Goal: Navigation & Orientation: Find specific page/section

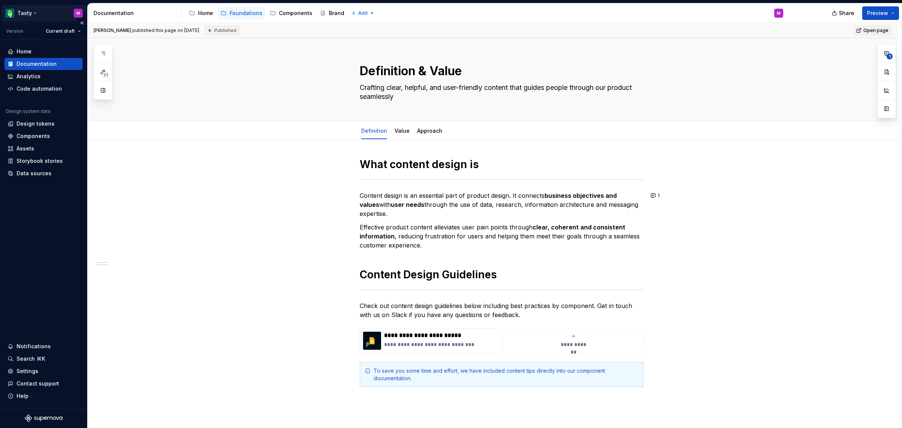
click at [34, 12] on html "Tasty M Version Current draft Home Documentation Analytics Code automation Desi…" at bounding box center [451, 214] width 902 height 428
click at [253, 271] on html "Tasty M Version Current draft Home Documentation Analytics Code automation Desi…" at bounding box center [451, 214] width 902 height 428
click at [32, 357] on div "Search ⌘K" at bounding box center [31, 359] width 29 height 8
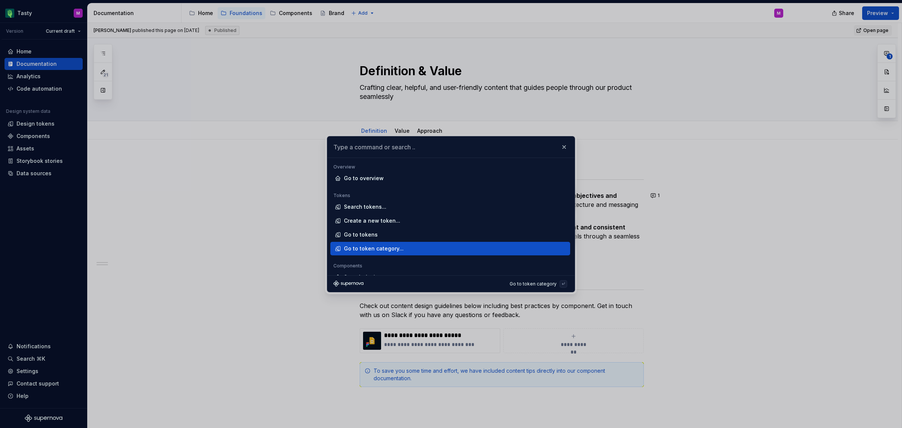
type textarea "*"
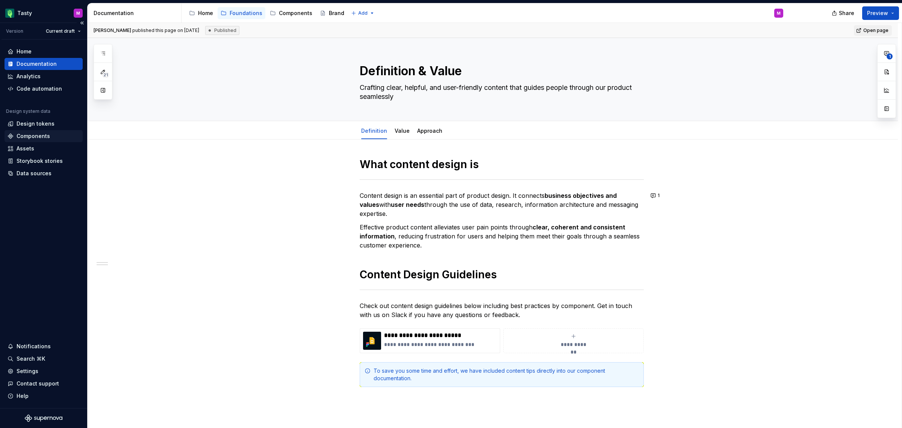
click at [40, 134] on div "Components" at bounding box center [33, 136] width 33 height 8
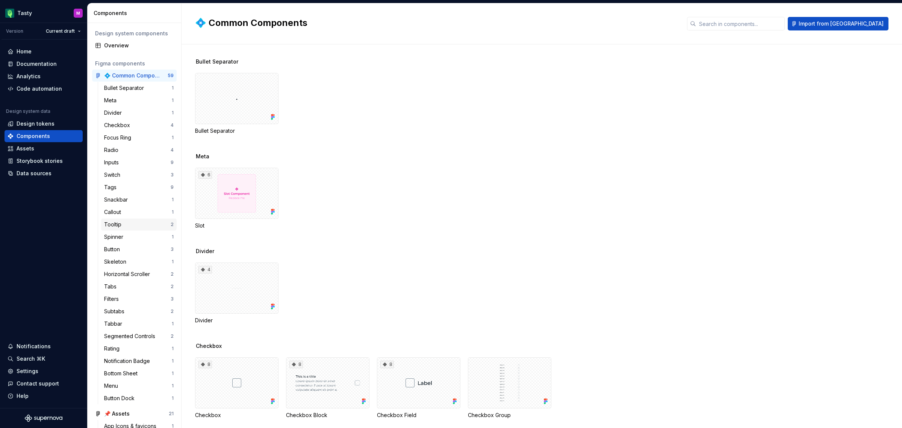
click at [125, 223] on div "Tooltip" at bounding box center [137, 225] width 67 height 8
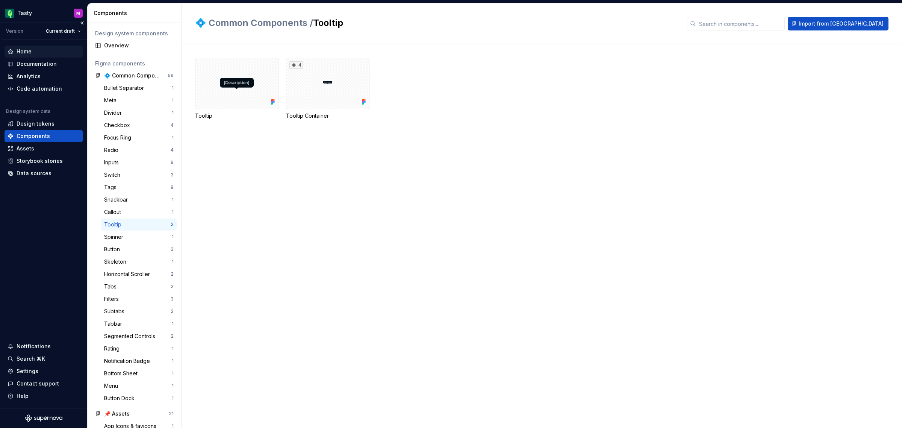
click at [21, 48] on div "Home" at bounding box center [24, 52] width 15 height 8
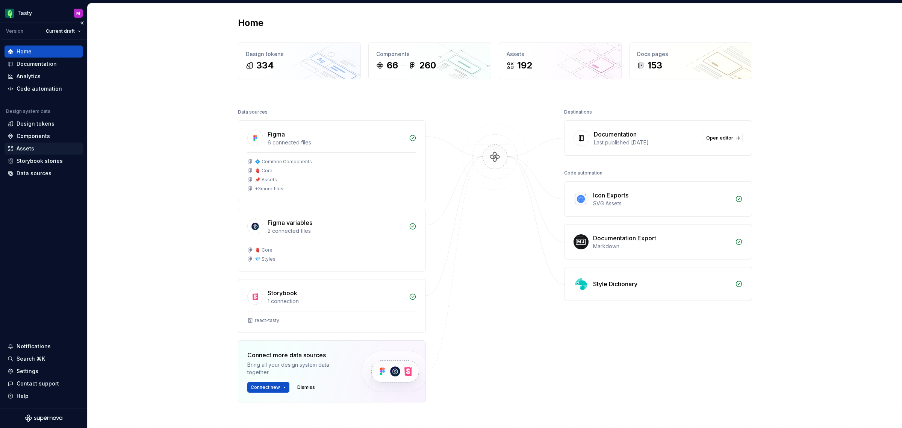
click at [28, 149] on div "Assets" at bounding box center [26, 149] width 18 height 8
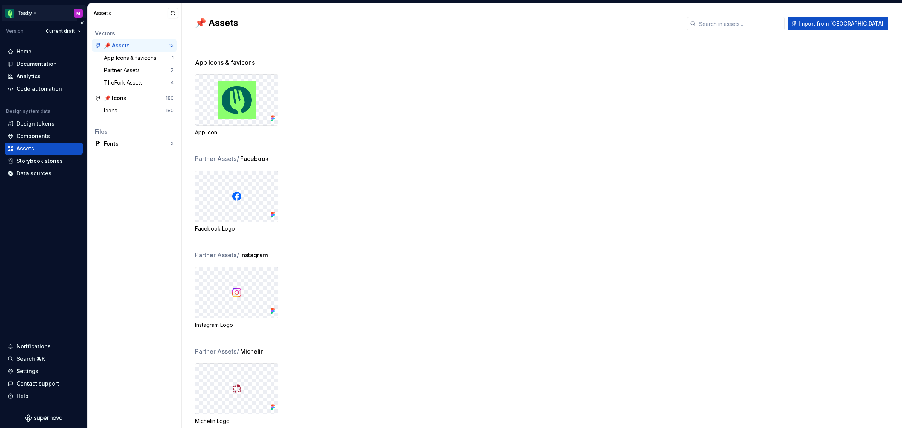
click at [23, 14] on html "Tasty M Version Current draft Home Documentation Analytics Code automation Desi…" at bounding box center [451, 214] width 902 height 428
click at [132, 322] on html "Tasty M Version Current draft Home Documentation Analytics Code automation Desi…" at bounding box center [451, 214] width 902 height 428
click at [24, 11] on html "Tasty M Version Current draft Home Documentation Analytics Code automation Desi…" at bounding box center [451, 214] width 902 height 428
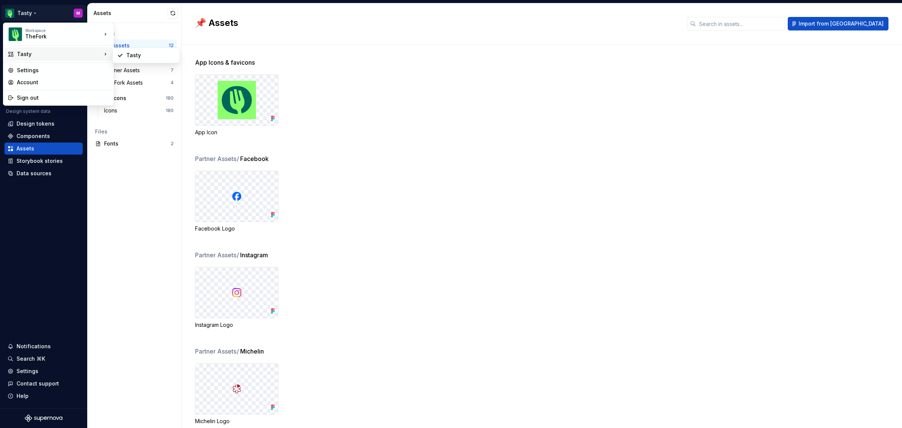
click at [32, 53] on div "Tasty" at bounding box center [59, 54] width 85 height 8
click at [27, 53] on div "Tasty" at bounding box center [59, 54] width 85 height 8
click at [43, 32] on div "Workspace" at bounding box center [63, 30] width 77 height 5
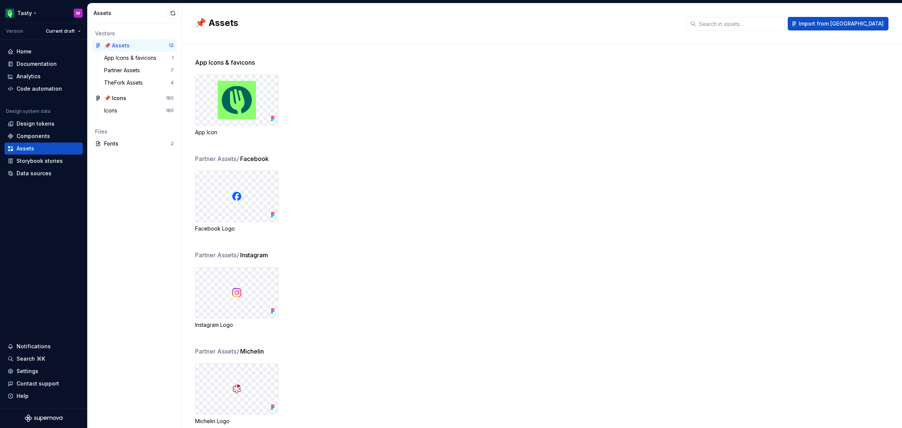
click at [77, 11] on html "Tasty M Version Current draft Home Documentation Analytics Code automation Desi…" at bounding box center [451, 214] width 902 height 428
click at [32, 134] on div "Components" at bounding box center [33, 136] width 33 height 8
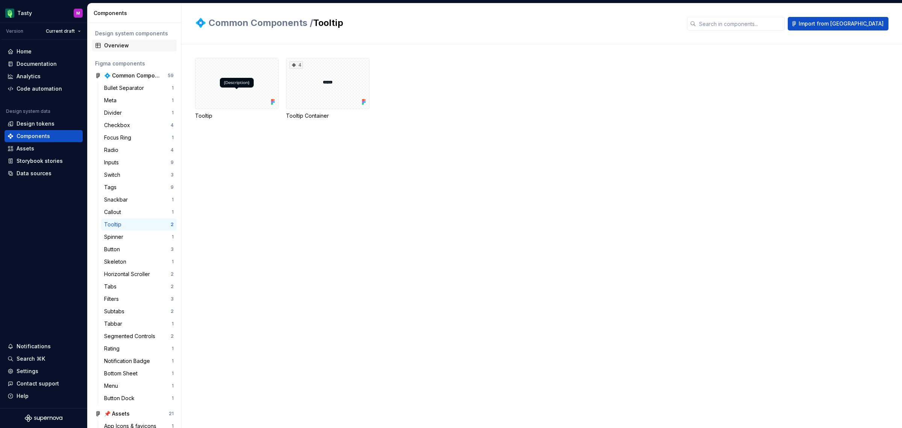
click at [121, 42] on div "Overview" at bounding box center [139, 46] width 70 height 8
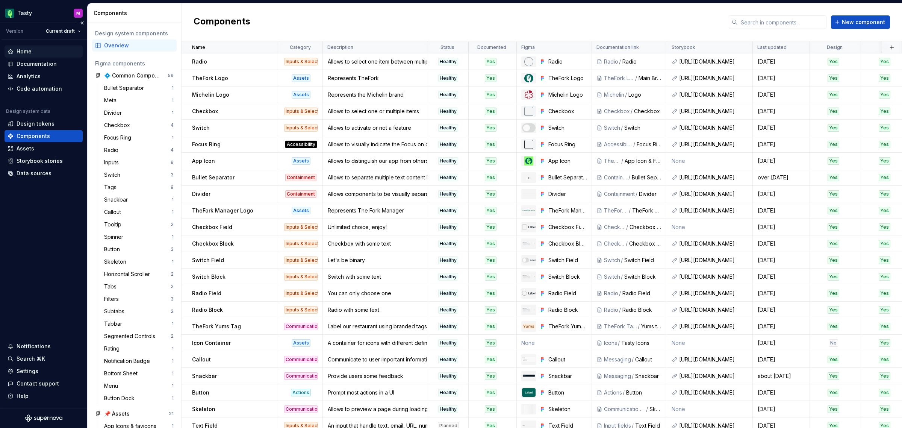
click at [23, 48] on div "Home" at bounding box center [24, 52] width 15 height 8
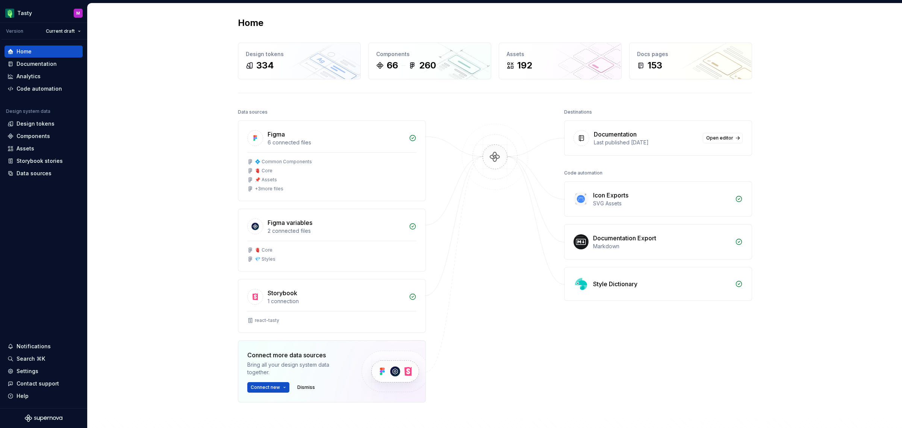
click at [863, 227] on div "Home Design tokens 334 Components 66 260 Assets 192 Docs pages 153 Data sources…" at bounding box center [495, 243] width 815 height 481
click at [38, 121] on div "Design tokens" at bounding box center [36, 124] width 38 height 8
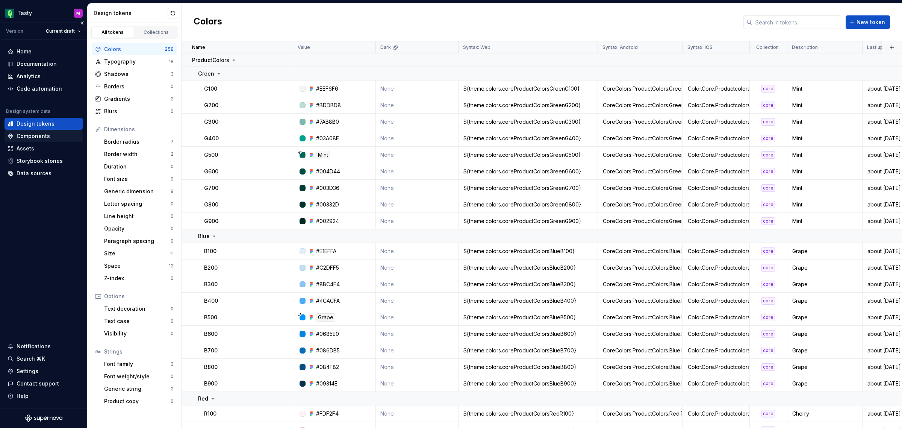
click at [38, 135] on div "Components" at bounding box center [33, 136] width 33 height 8
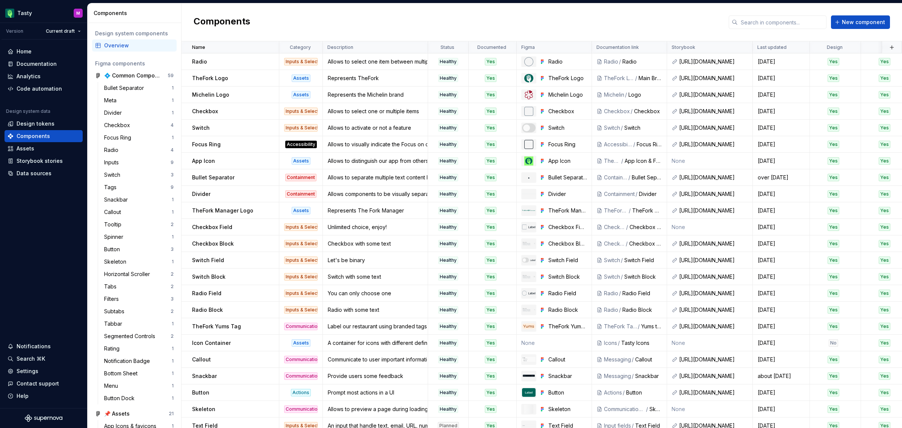
click at [120, 42] on div "Overview" at bounding box center [139, 46] width 70 height 8
click at [121, 44] on div "Overview" at bounding box center [139, 46] width 70 height 8
click at [48, 121] on div "Design tokens" at bounding box center [36, 124] width 38 height 8
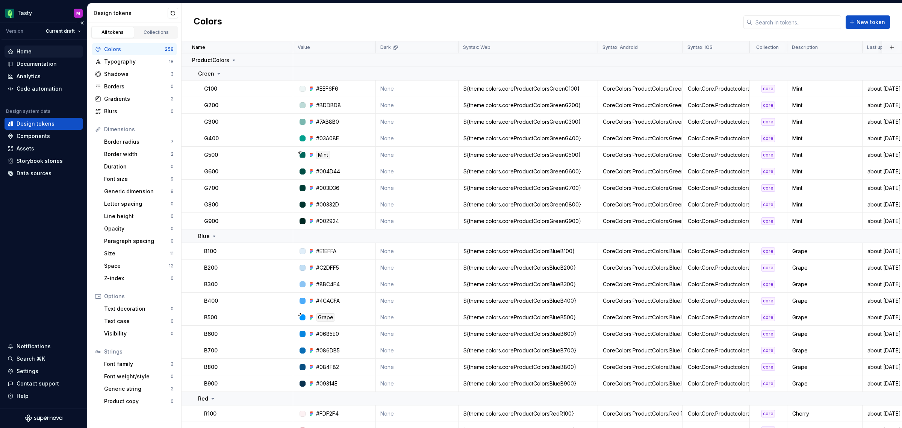
click at [24, 52] on div "Home" at bounding box center [24, 52] width 15 height 8
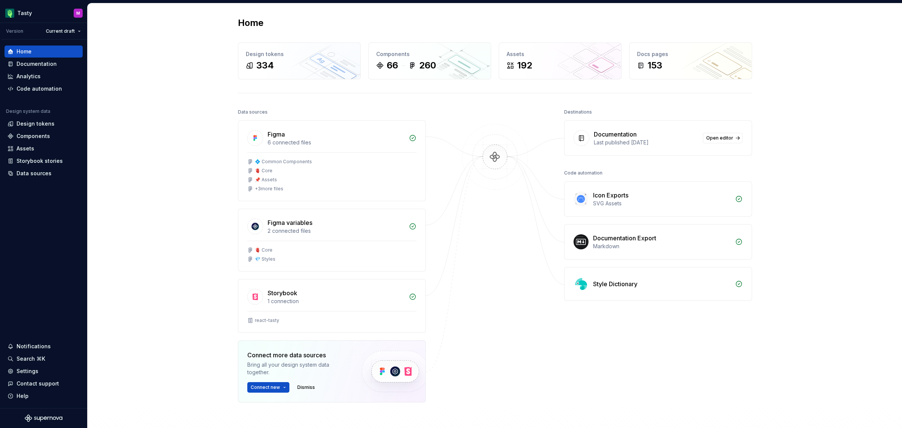
click at [501, 377] on div at bounding box center [495, 273] width 75 height 333
click at [61, 31] on html "Tasty M Version Current draft Home Documentation Analytics Code automation Desi…" at bounding box center [451, 214] width 902 height 428
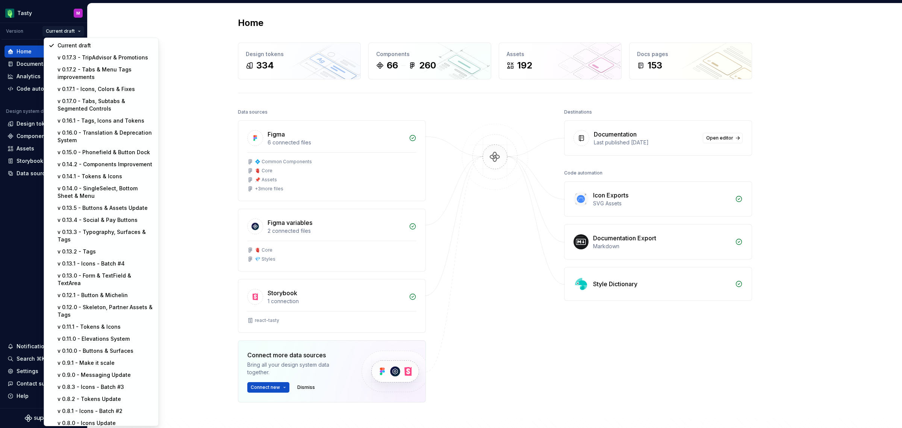
click at [191, 158] on html "Tasty M Version Current draft Home Documentation Analytics Code automation Desi…" at bounding box center [451, 214] width 902 height 428
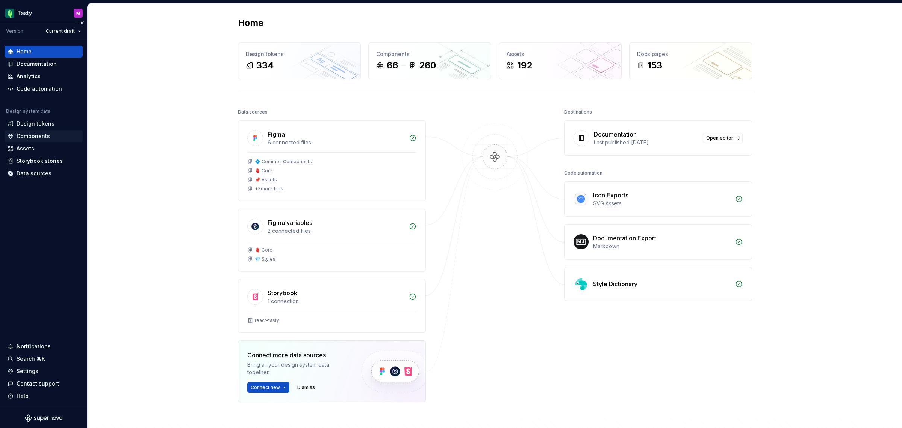
click at [37, 133] on div "Components" at bounding box center [33, 136] width 33 height 8
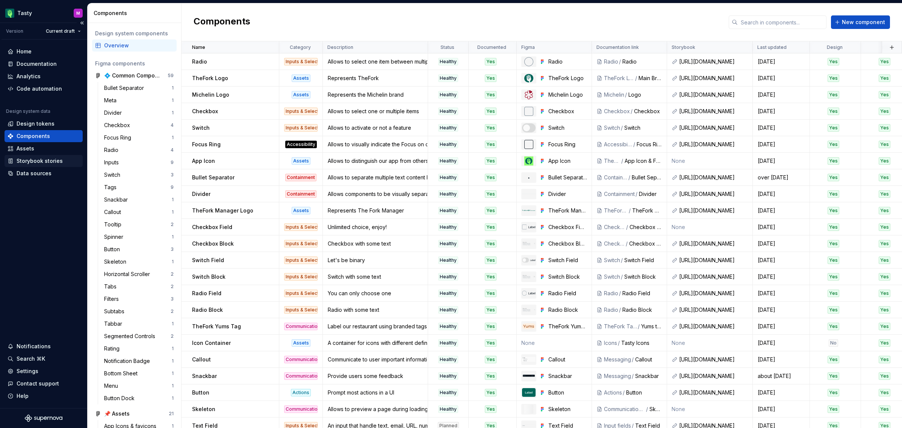
click at [45, 159] on div "Storybook stories" at bounding box center [40, 161] width 46 height 8
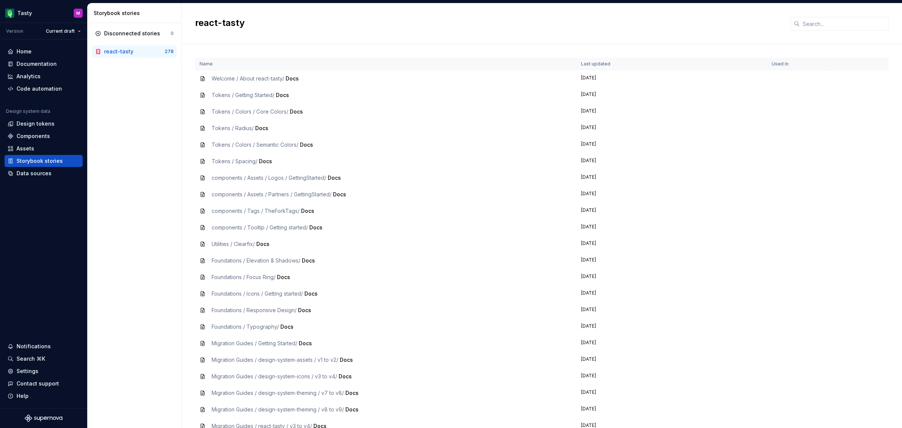
click at [124, 53] on div "react-tasty" at bounding box center [118, 52] width 29 height 8
click at [30, 50] on div "Home" at bounding box center [24, 52] width 15 height 8
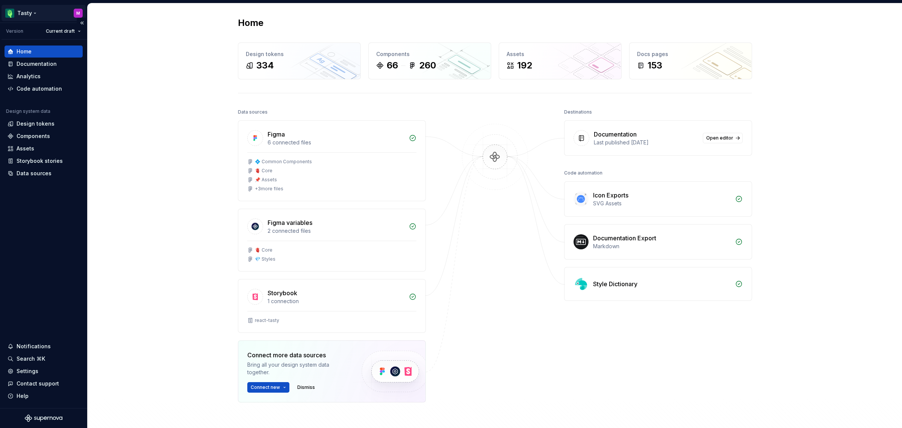
click at [24, 12] on html "Tasty M Version Current draft Home Documentation Analytics Code automation Desi…" at bounding box center [451, 214] width 902 height 428
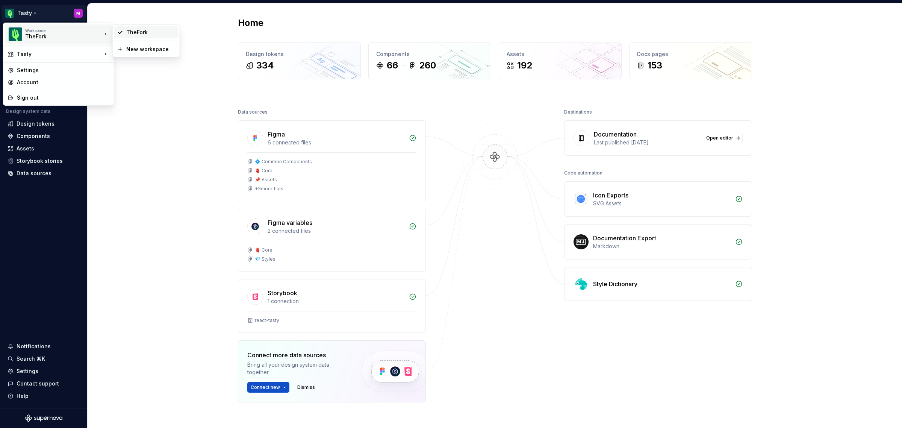
click at [140, 34] on div "TheFork" at bounding box center [150, 33] width 49 height 8
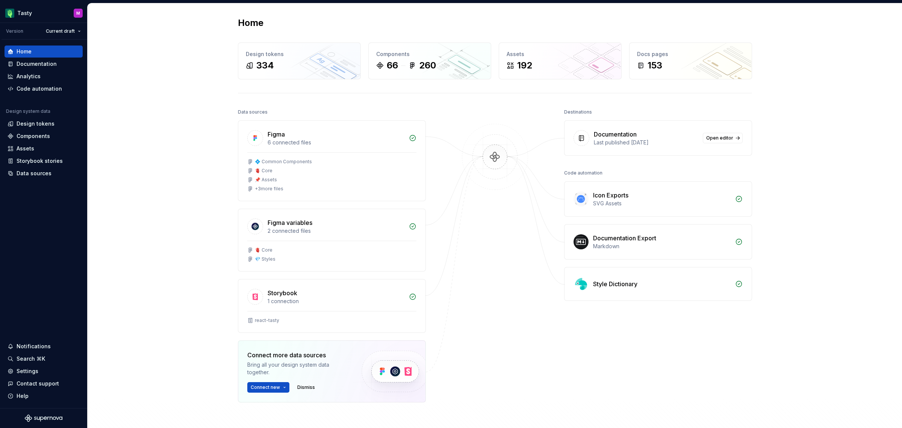
click at [138, 129] on div "Home Design tokens 334 Components 66 260 Assets 192 Docs pages 153 Data sources…" at bounding box center [495, 243] width 815 height 481
